Goal: Task Accomplishment & Management: Manage account settings

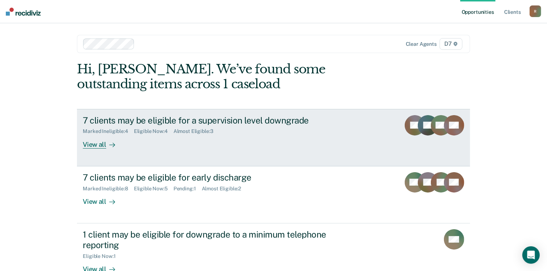
click at [260, 126] on div "Marked Ineligible : 4 Eligible Now : 4 Almost Eligible : 3" at bounding box center [210, 129] width 255 height 9
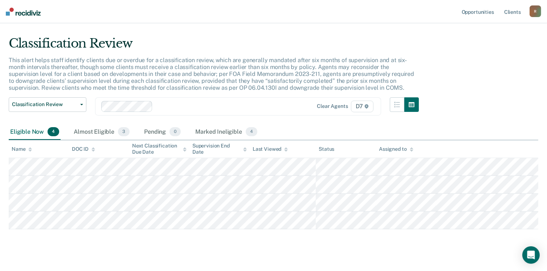
scroll to position [24, 0]
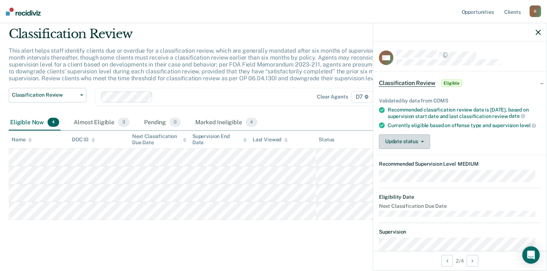
click at [425, 149] on button "Update status" at bounding box center [404, 141] width 51 height 15
click at [484, 137] on div "Validated by data from COMS Recommended classification review date is Jul 13, 2…" at bounding box center [460, 120] width 174 height 69
click at [423, 142] on icon "button" at bounding box center [422, 141] width 3 height 1
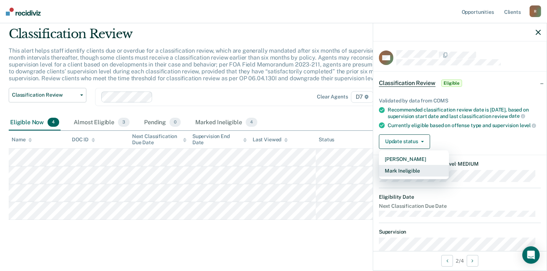
click at [417, 172] on button "Mark Ineligible" at bounding box center [414, 171] width 70 height 12
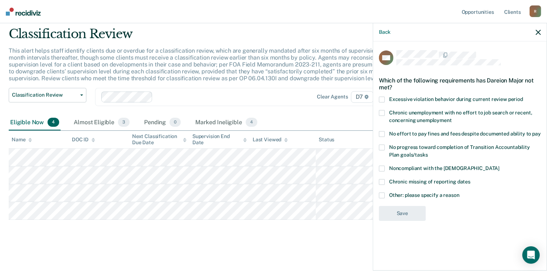
click at [386, 194] on label "Other: please specify a reason" at bounding box center [460, 196] width 162 height 8
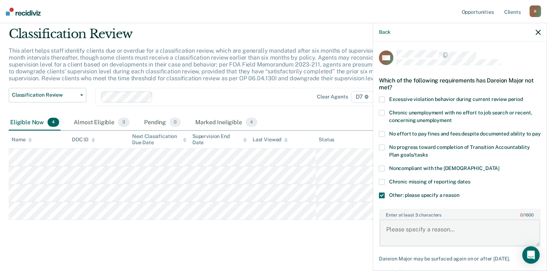
click at [399, 237] on textarea "Enter at least 3 characters 0 / 1600" at bounding box center [460, 232] width 161 height 27
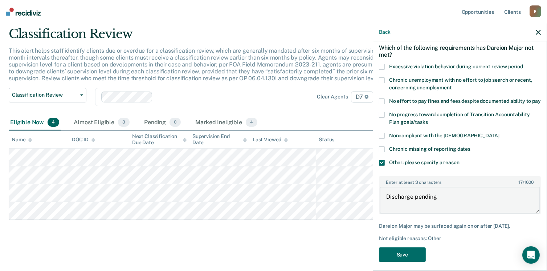
scroll to position [45, 0]
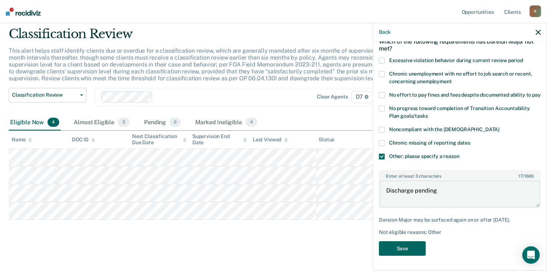
type textarea "Discharge pending"
click at [414, 249] on button "Save" at bounding box center [402, 248] width 47 height 15
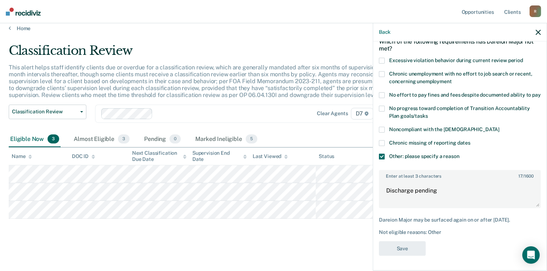
scroll to position [6, 0]
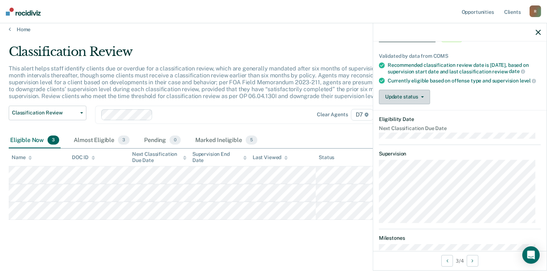
click at [418, 104] on button "Update status" at bounding box center [404, 97] width 51 height 15
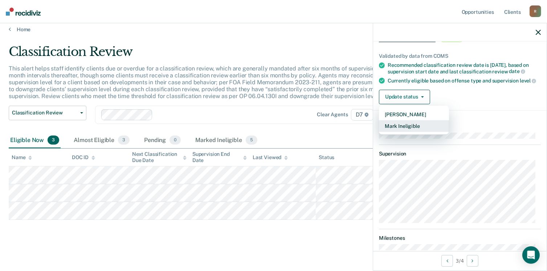
click at [417, 132] on button "Mark Ineligible" at bounding box center [414, 126] width 70 height 12
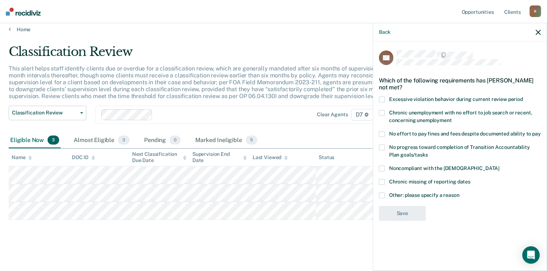
click at [374, 179] on div "SZ Which of the following requirements has Shane Zemer not met? Excessive viola…" at bounding box center [460, 155] width 174 height 228
click at [378, 179] on div "SZ Which of the following requirements has Shane Zemer not met? Excessive viola…" at bounding box center [460, 155] width 174 height 228
click at [382, 182] on span at bounding box center [382, 182] width 6 height 6
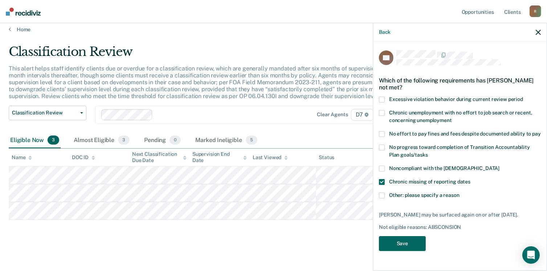
click at [412, 246] on button "Save" at bounding box center [402, 243] width 47 height 15
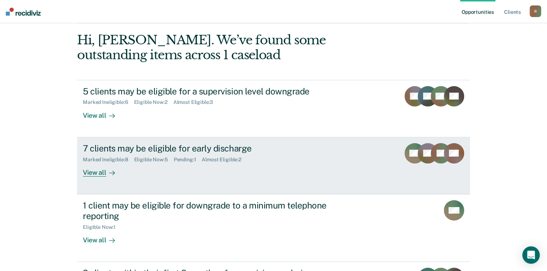
scroll to position [33, 0]
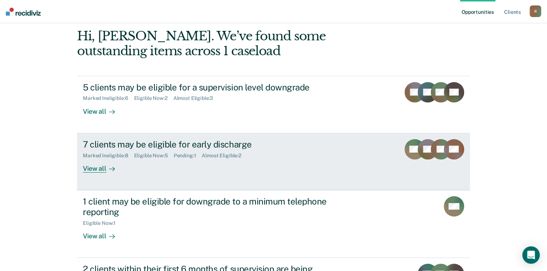
click at [109, 171] on icon at bounding box center [112, 169] width 6 height 6
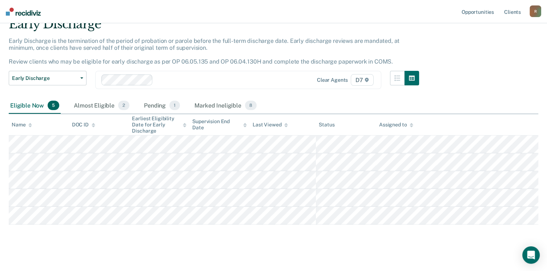
scroll to position [34, 0]
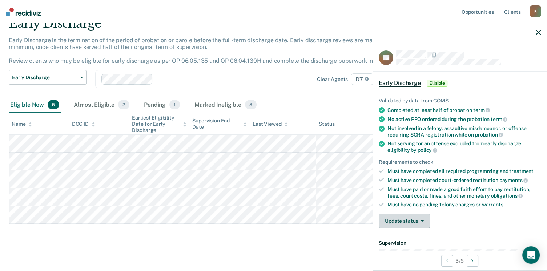
click at [423, 221] on button "Update status" at bounding box center [403, 221] width 51 height 15
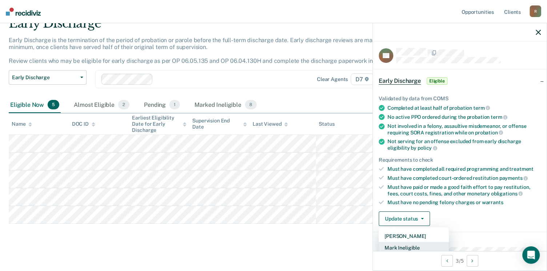
click at [423, 244] on button "Mark Ineligible" at bounding box center [413, 248] width 70 height 12
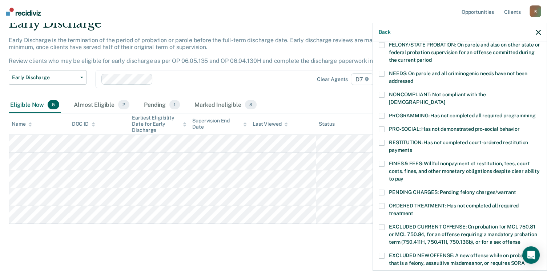
scroll to position [100, 0]
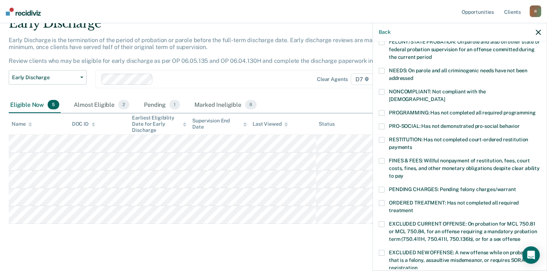
click at [377, 102] on div "ST Which of the following requirements has [PERSON_NAME] not met? [MEDICAL_DATA…" at bounding box center [460, 155] width 174 height 228
click at [382, 110] on span at bounding box center [381, 113] width 6 height 6
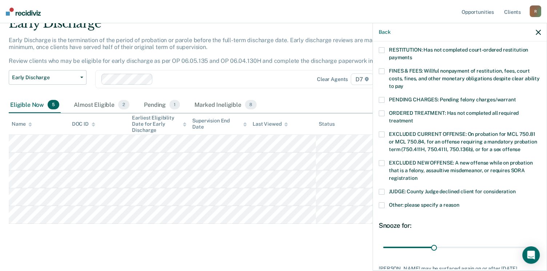
scroll to position [229, 0]
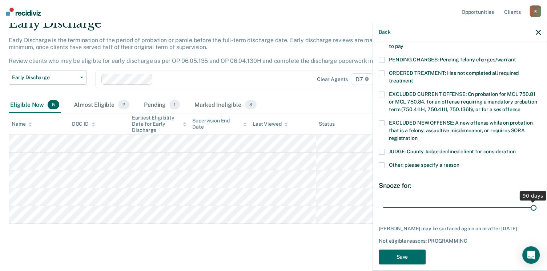
drag, startPoint x: 437, startPoint y: 200, endPoint x: 545, endPoint y: 206, distance: 108.4
type input "90"
click at [536, 206] on input "range" at bounding box center [459, 207] width 153 height 13
click at [395, 249] on button "Save" at bounding box center [401, 256] width 47 height 15
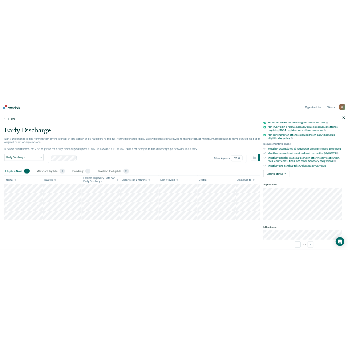
scroll to position [72, 0]
